Goal: Task Accomplishment & Management: Use online tool/utility

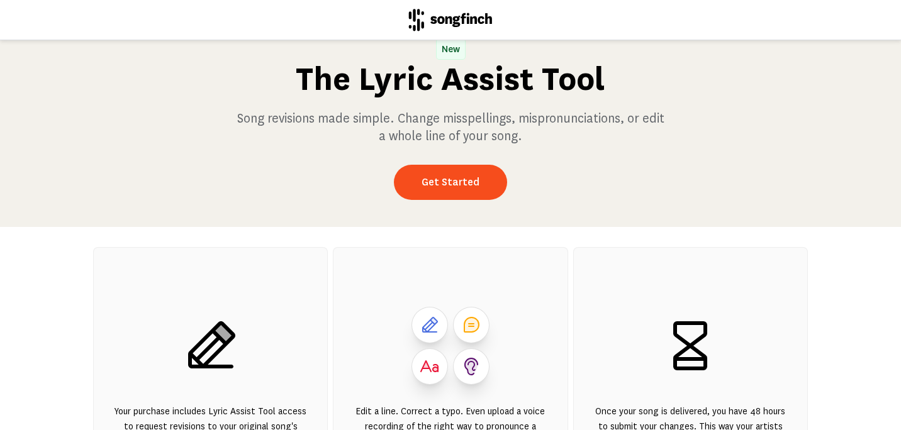
scroll to position [126, 0]
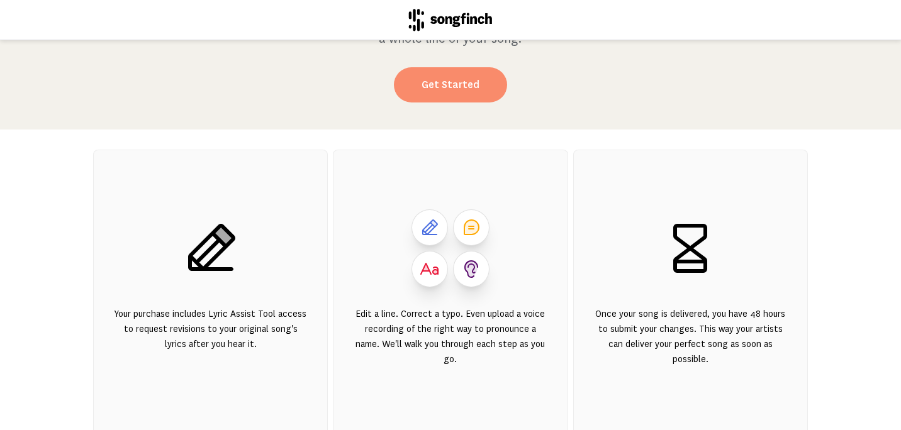
click at [446, 87] on link "Get Started" at bounding box center [450, 84] width 113 height 35
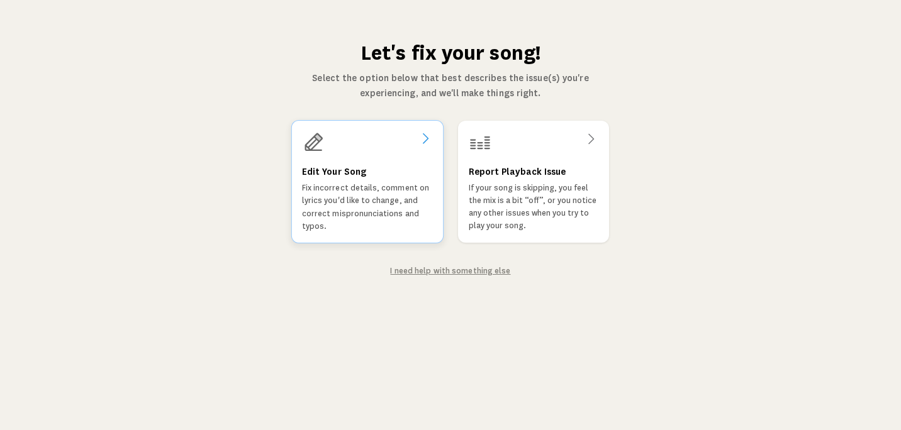
click at [352, 173] on h3 "Edit Your Song" at bounding box center [334, 171] width 64 height 15
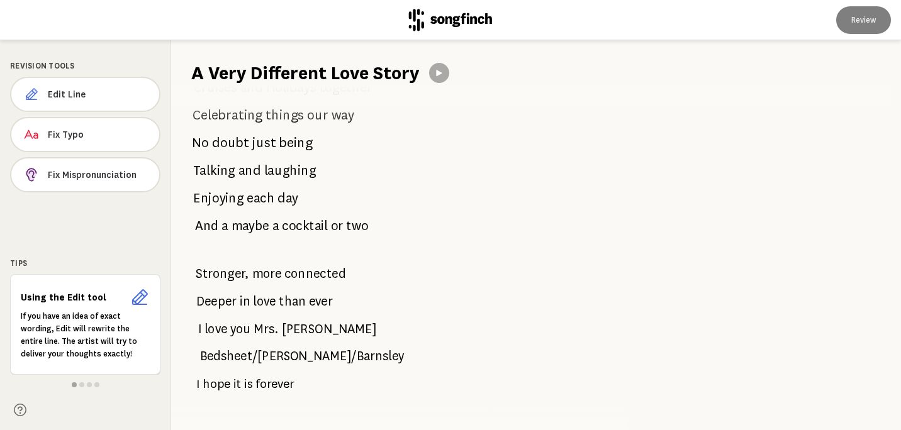
scroll to position [3370, 0]
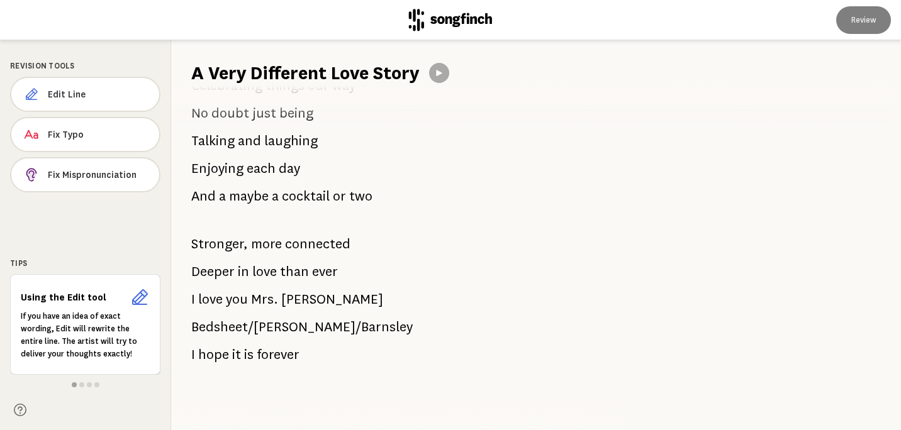
click at [187, 289] on div "[DATE] A like and a message Was sent to me from [PERSON_NAME] who in picture Wa…" at bounding box center [391, 258] width 440 height 345
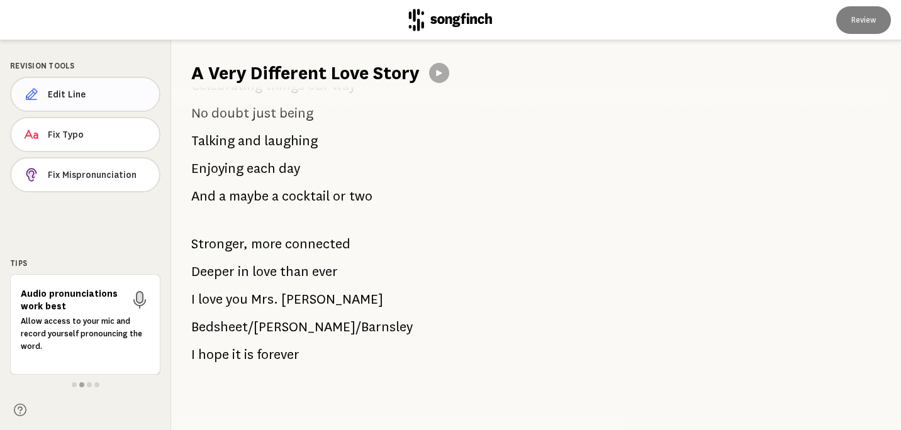
click at [63, 94] on span "Edit Line" at bounding box center [98, 94] width 101 height 13
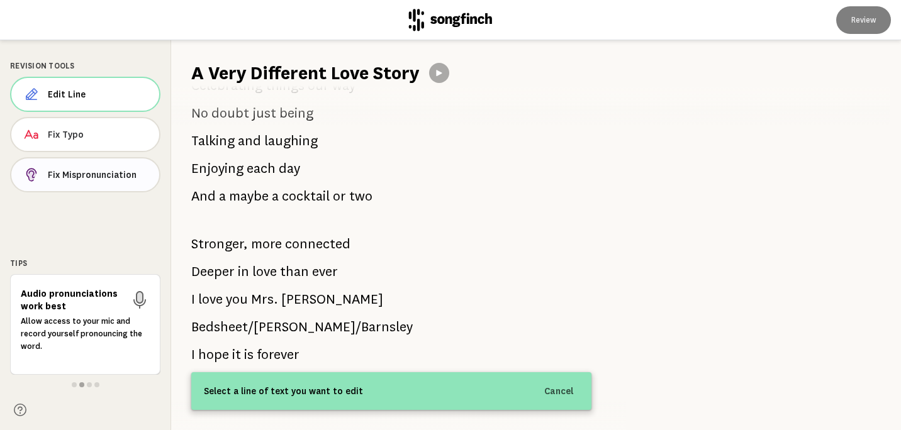
click at [91, 176] on span "Fix Mispronunciation" at bounding box center [98, 175] width 101 height 13
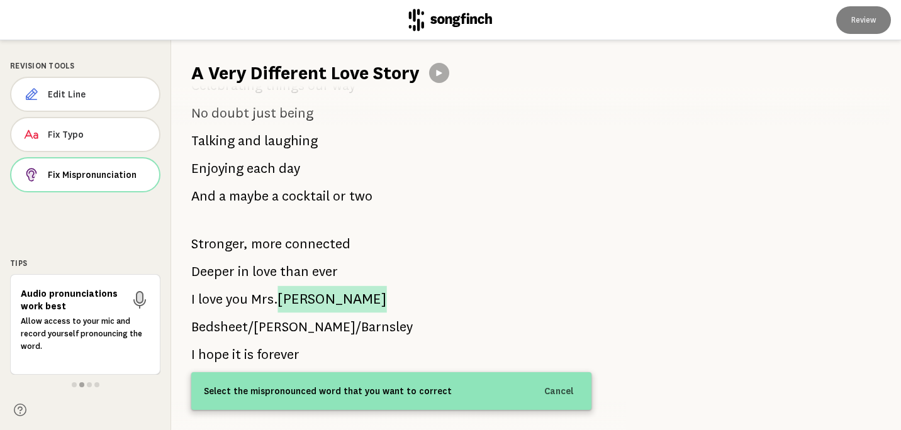
click at [305, 286] on span "[PERSON_NAME]" at bounding box center [331, 299] width 109 height 27
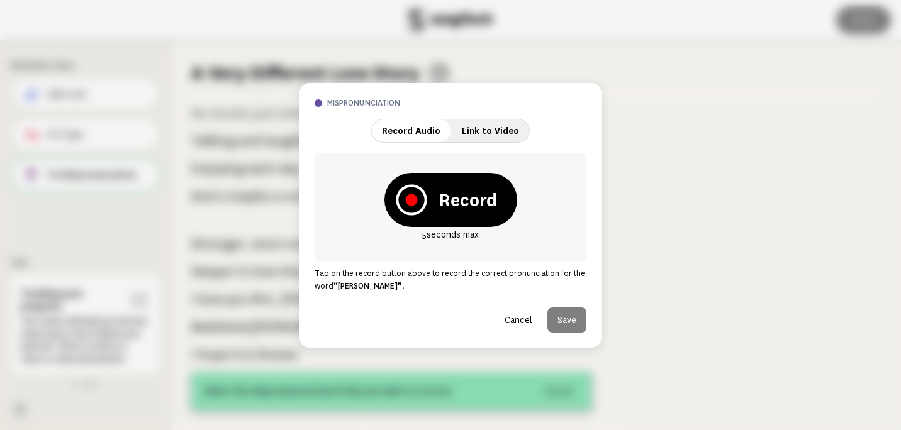
click at [408, 199] on icon at bounding box center [411, 200] width 12 height 12
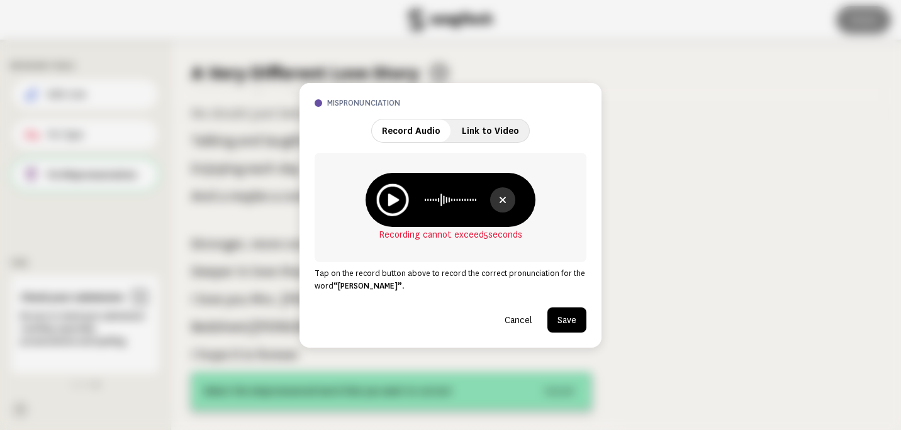
click at [392, 194] on icon at bounding box center [392, 200] width 32 height 32
click at [566, 318] on button "Save" at bounding box center [566, 320] width 39 height 25
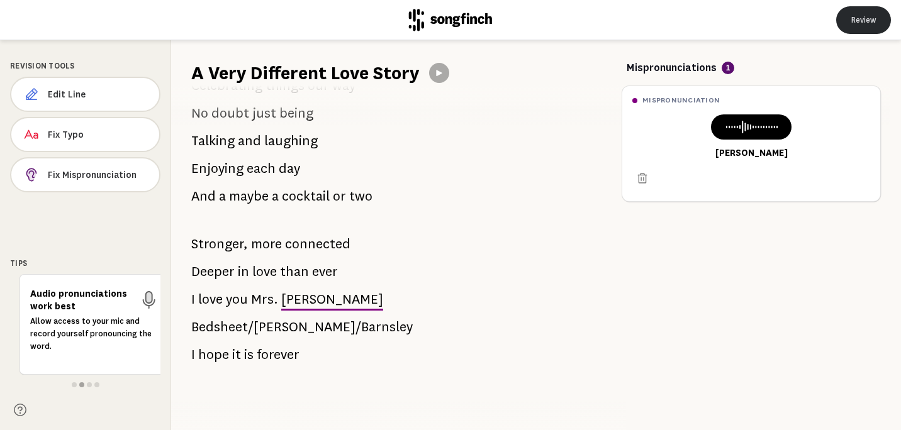
click at [868, 16] on button "Review" at bounding box center [863, 20] width 55 height 28
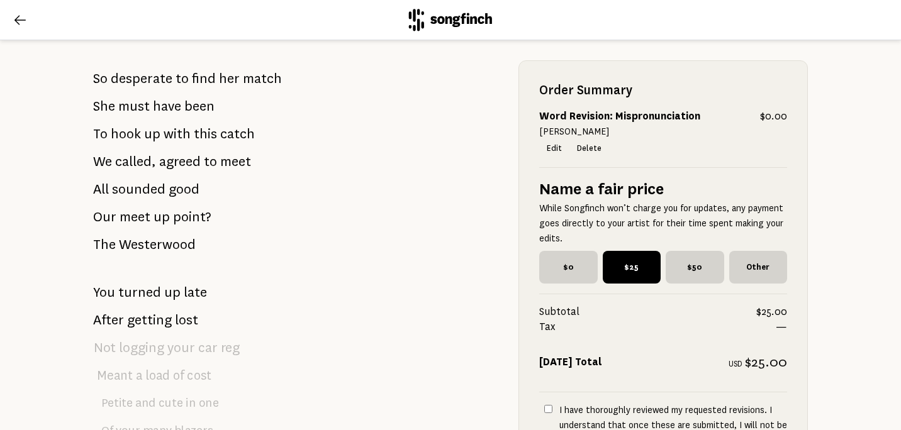
scroll to position [503, 0]
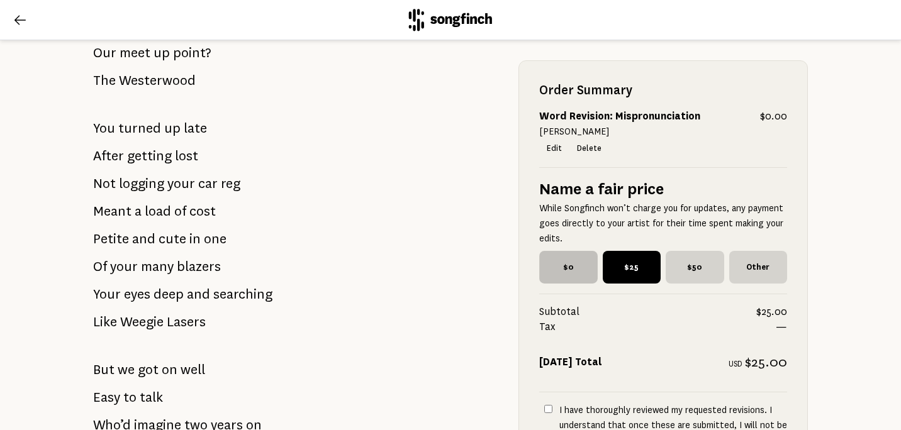
click at [562, 264] on span "$0" at bounding box center [568, 267] width 58 height 33
click at [547, 259] on input "$0" at bounding box center [543, 255] width 8 height 8
radio input "true"
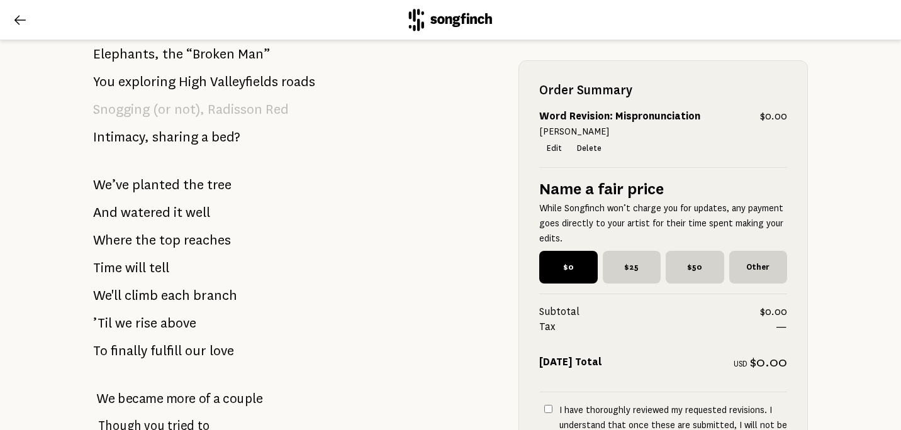
scroll to position [1016, 0]
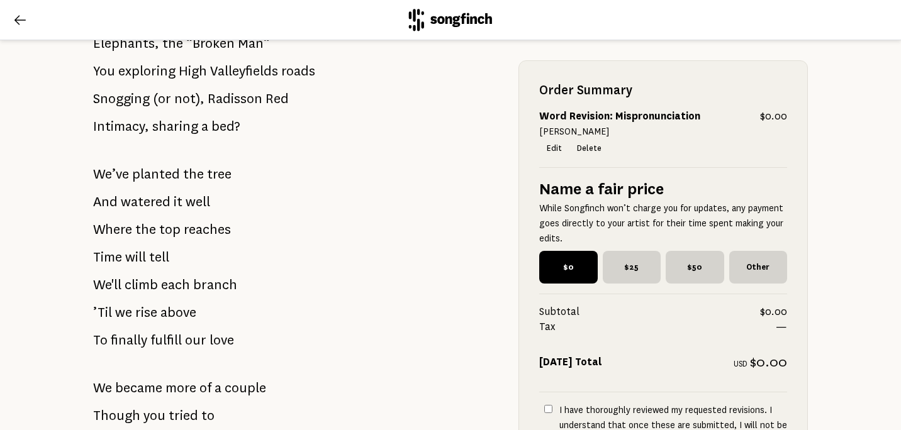
click at [545, 408] on input "I have thoroughly reviewed my requested revisions. I understand that once these…" at bounding box center [548, 409] width 8 height 8
checkbox input "true"
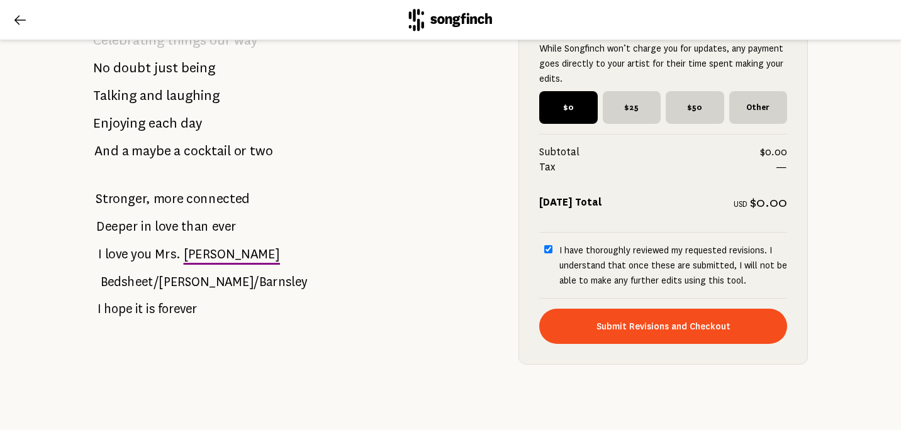
scroll to position [3546, 0]
